Goal: Task Accomplishment & Management: Use online tool/utility

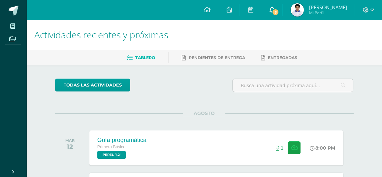
click at [275, 10] on span "3" at bounding box center [275, 12] width 7 height 7
click at [355, 89] on div at bounding box center [293, 88] width 127 height 19
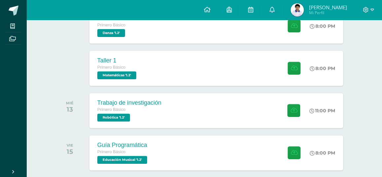
scroll to position [290, 0]
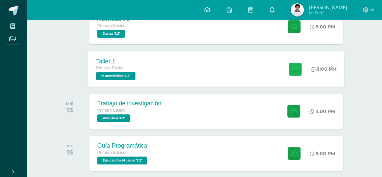
click at [297, 65] on button at bounding box center [295, 68] width 13 height 13
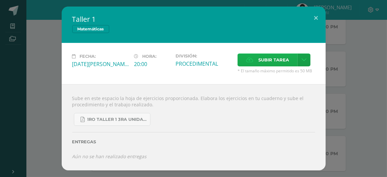
click at [272, 64] on span "Subir tarea" at bounding box center [273, 60] width 31 height 12
click at [0, 0] on input "Subir tarea" at bounding box center [0, 0] width 0 height 0
click at [126, 116] on link "1ro taller 1 3ra unidad.pdf" at bounding box center [112, 119] width 77 height 13
click at [315, 14] on button at bounding box center [316, 18] width 19 height 22
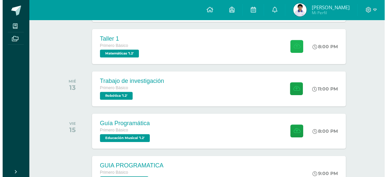
scroll to position [317, 0]
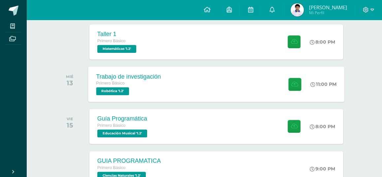
click at [224, 76] on div "Trabajo de investigación Primero Básico Robótica '1.2' 11:00 PM Trabajo de inve…" at bounding box center [216, 83] width 257 height 35
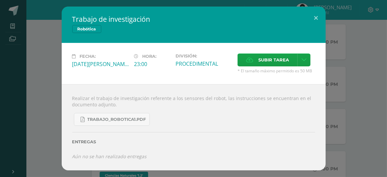
click at [140, 113] on div "TRABAJO_ROBOTICA1.pdf" at bounding box center [193, 117] width 243 height 18
click at [129, 117] on span "TRABAJO_ROBOTICA1.pdf" at bounding box center [116, 119] width 59 height 5
